Goal: Information Seeking & Learning: Learn about a topic

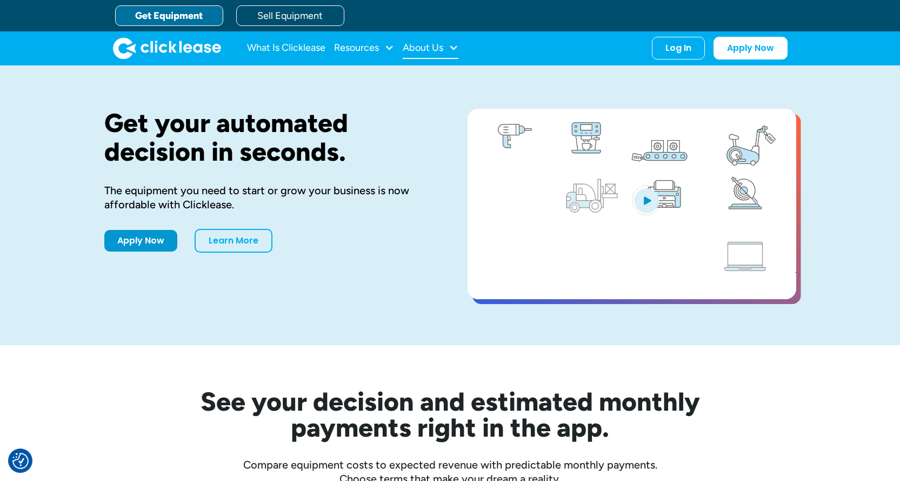
click at [415, 48] on div "About Us" at bounding box center [423, 48] width 41 height 0
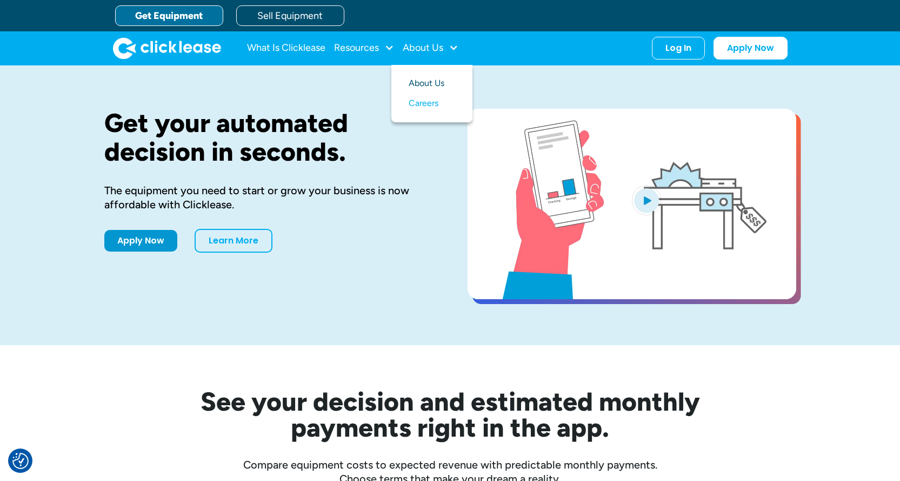
click at [414, 81] on link "About Us" at bounding box center [432, 84] width 47 height 20
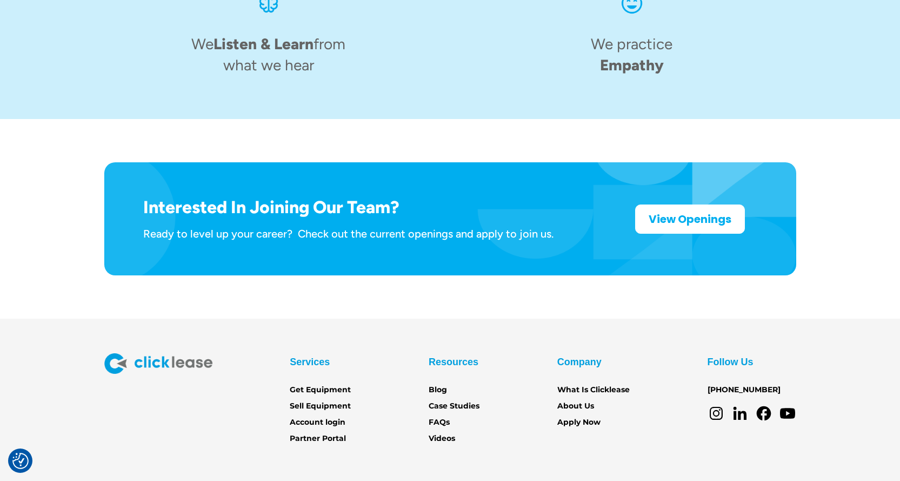
scroll to position [1695, 0]
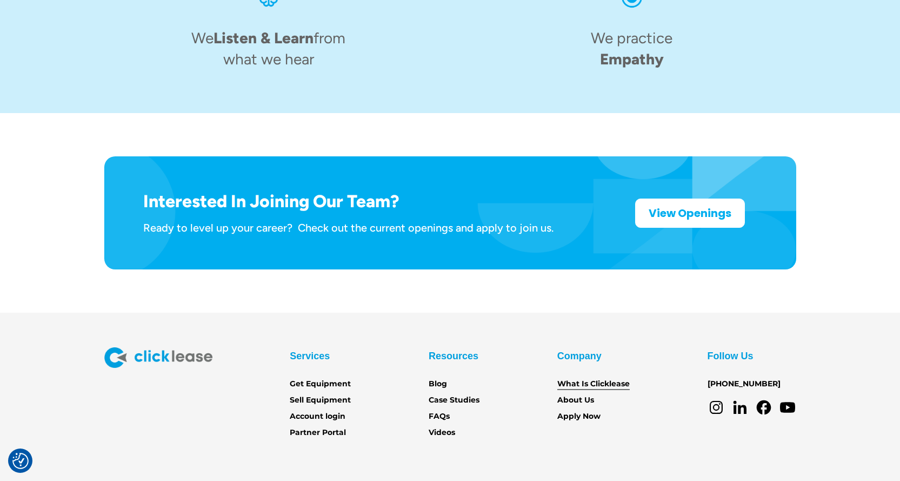
click at [580, 378] on link "What Is Clicklease" at bounding box center [593, 384] width 72 height 12
